Goal: Information Seeking & Learning: Learn about a topic

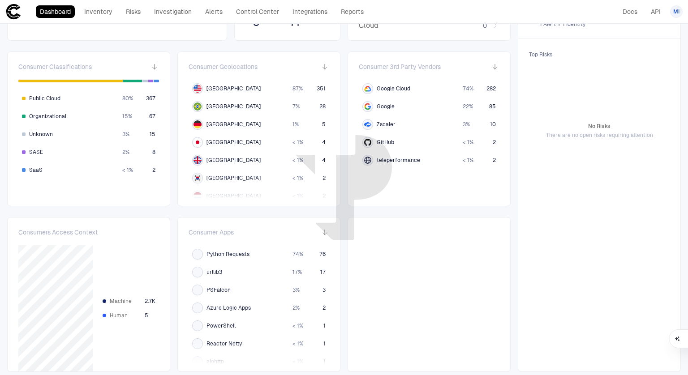
scroll to position [187, 0]
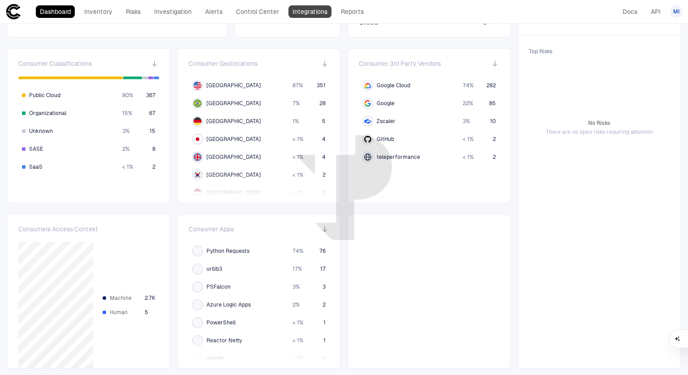
click at [303, 10] on link "Integrations" at bounding box center [309, 11] width 43 height 13
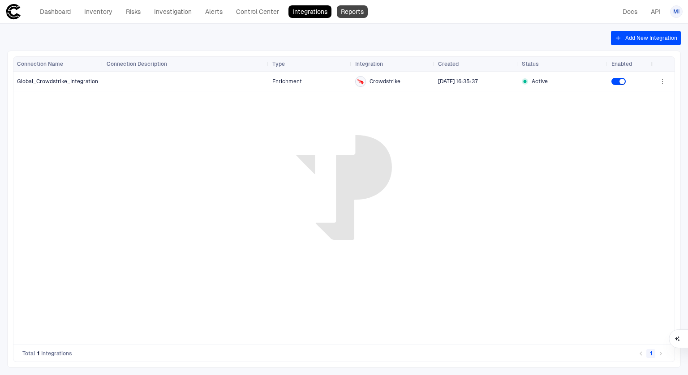
click at [361, 10] on link "Reports" at bounding box center [352, 11] width 31 height 13
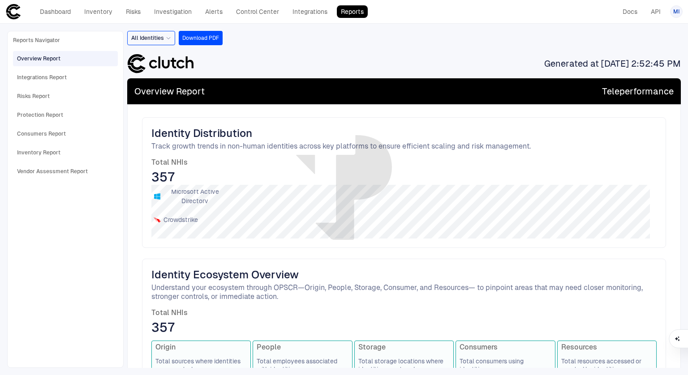
click at [154, 40] on span "All Identities" at bounding box center [147, 37] width 33 height 7
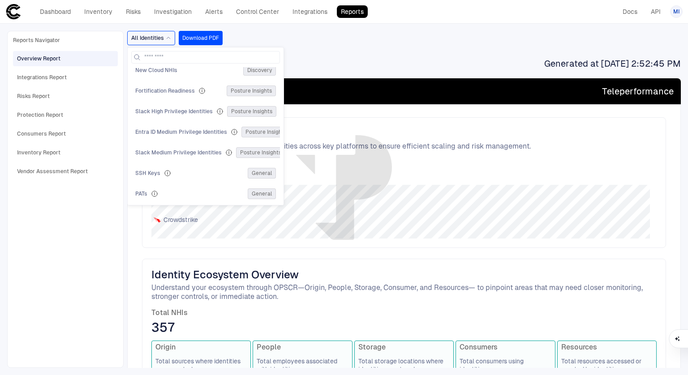
scroll to position [436, 0]
click at [416, 41] on div "All Identities All Identities Okta NHI Hardening Available Posture Insights API…" at bounding box center [403, 38] width 553 height 14
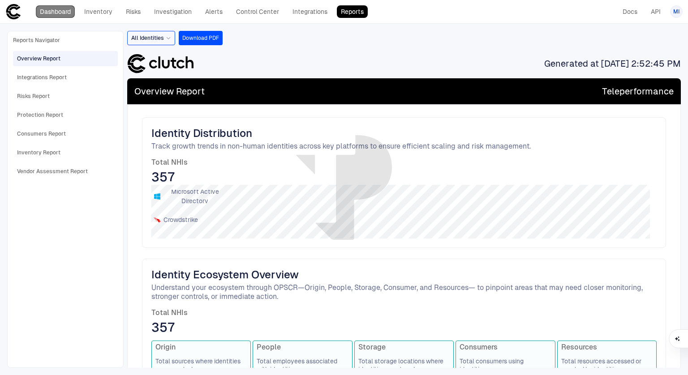
click at [60, 15] on link "Dashboard" at bounding box center [55, 11] width 39 height 13
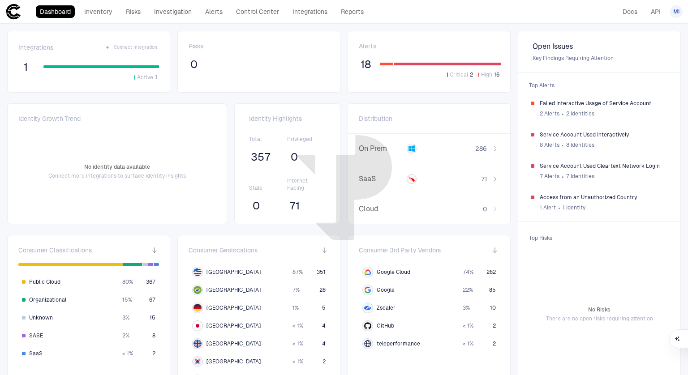
click at [545, 47] on span "Open Issues" at bounding box center [598, 46] width 133 height 9
click at [548, 60] on span "Key Findings Requiring Attention" at bounding box center [598, 58] width 133 height 7
click at [293, 206] on span "71" at bounding box center [294, 205] width 10 height 13
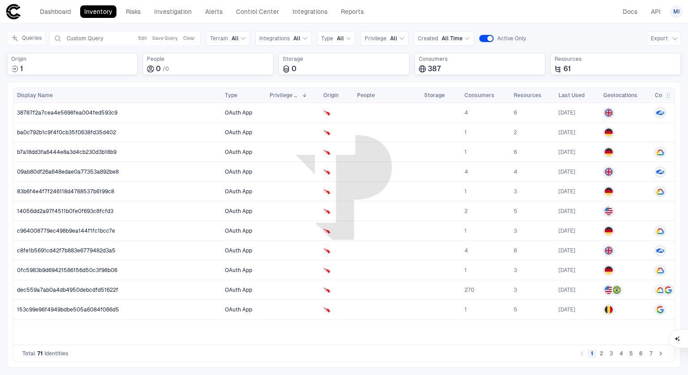
click at [600, 352] on button "2" at bounding box center [601, 353] width 9 height 9
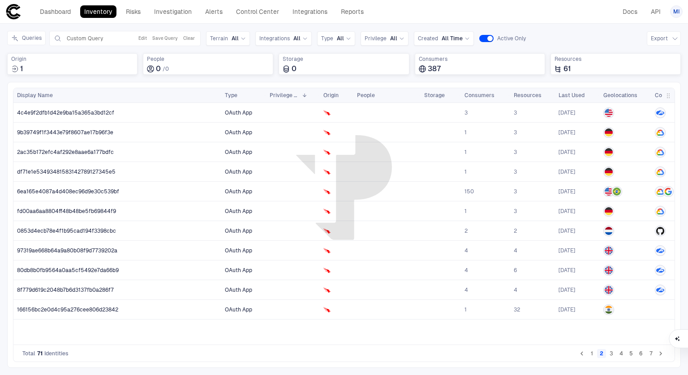
click at [660, 353] on icon "Go to next page" at bounding box center [660, 354] width 3 height 4
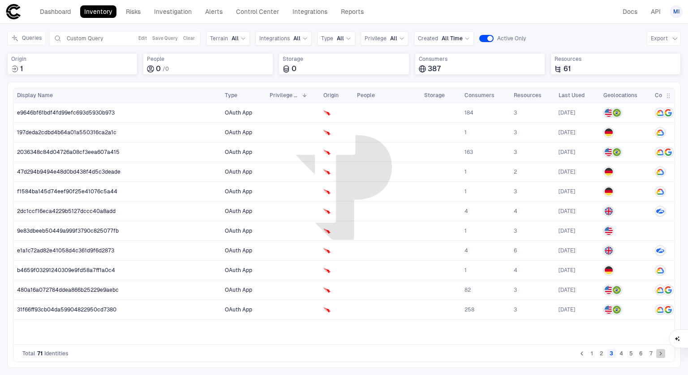
click at [660, 353] on icon "Go to next page" at bounding box center [660, 354] width 3 height 4
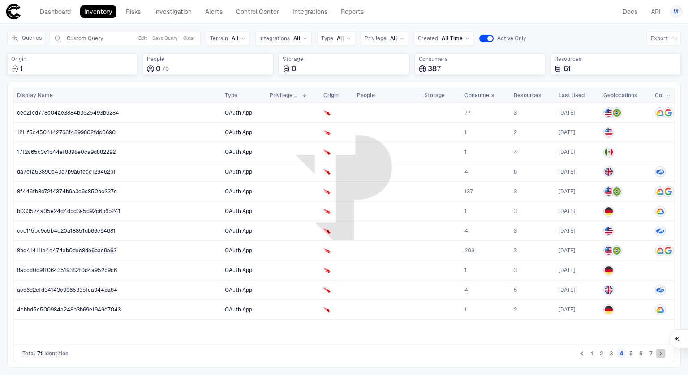
click at [660, 353] on icon "Go to next page" at bounding box center [660, 354] width 3 height 4
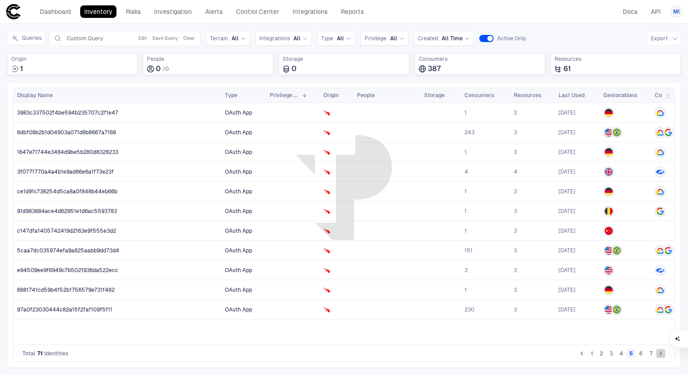
click at [660, 353] on icon "Go to next page" at bounding box center [660, 354] width 3 height 4
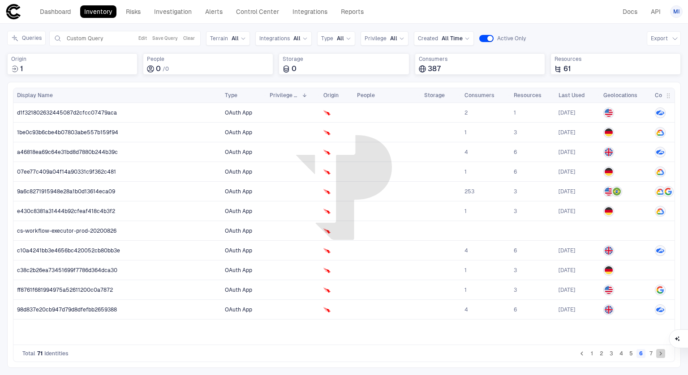
click at [660, 353] on icon "Go to next page" at bounding box center [660, 354] width 3 height 4
